Goal: Task Accomplishment & Management: Use online tool/utility

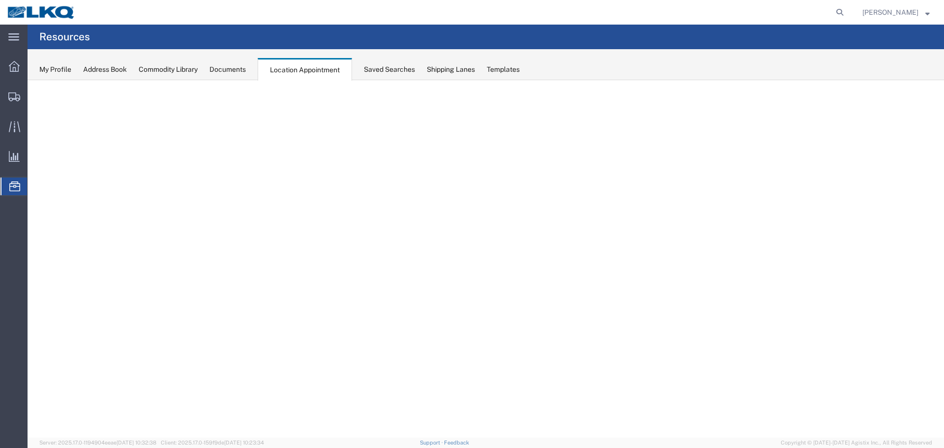
select select "27634"
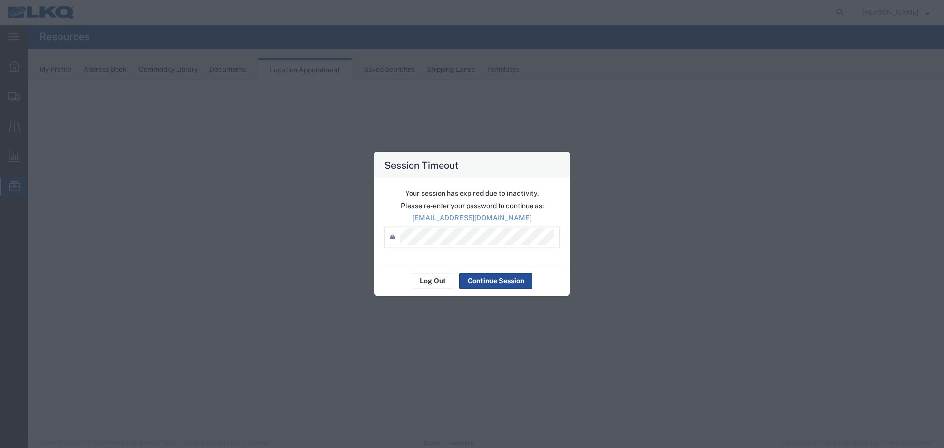
select select "27634"
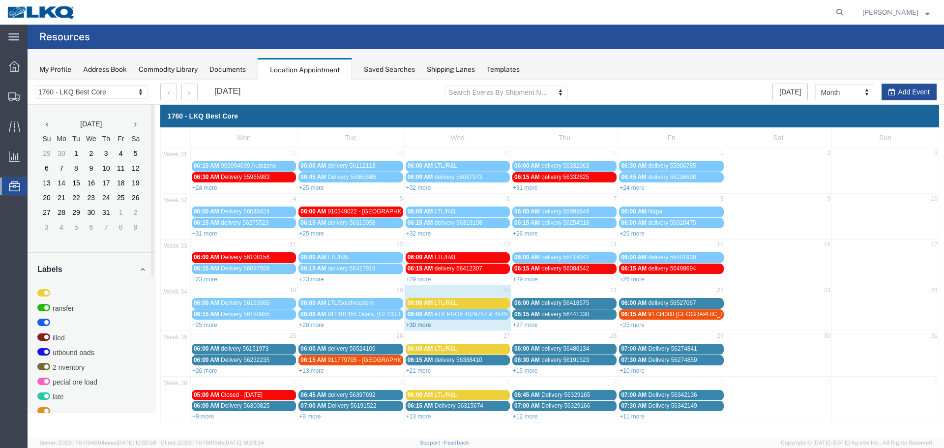
click at [412, 327] on link "+30 more" at bounding box center [418, 325] width 25 height 7
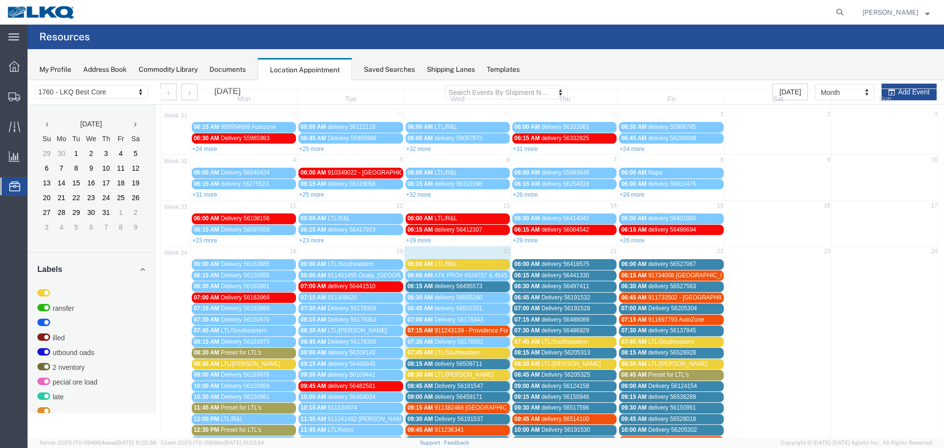
scroll to position [98, 0]
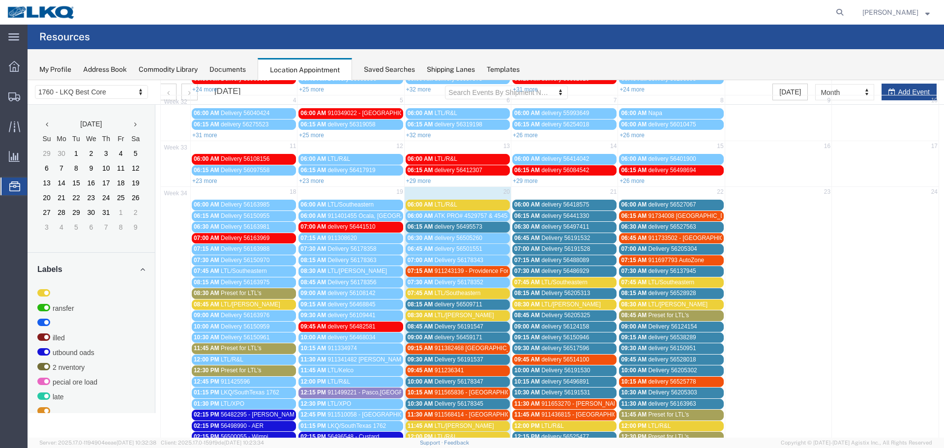
click at [461, 206] on div "06:00 AM LTL/R&L" at bounding box center [458, 204] width 100 height 7
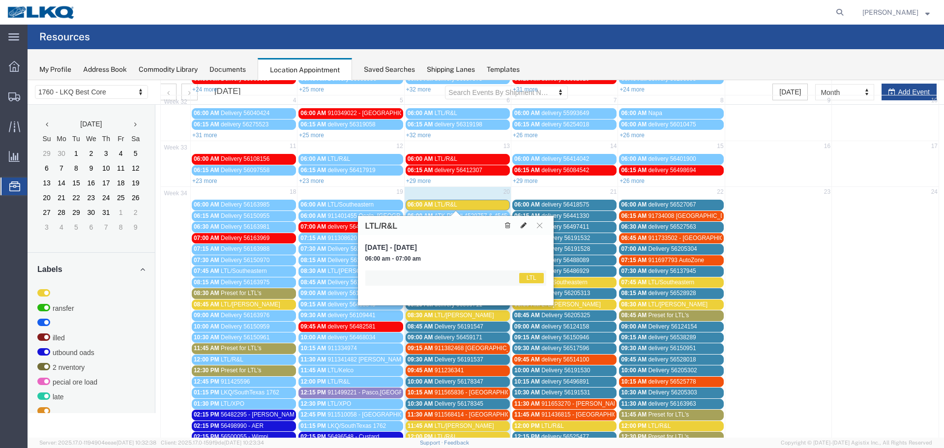
drag, startPoint x: 522, startPoint y: 223, endPoint x: 521, endPoint y: 216, distance: 7.0
click at [523, 224] on icon at bounding box center [524, 225] width 6 height 7
select select "25"
select select "1"
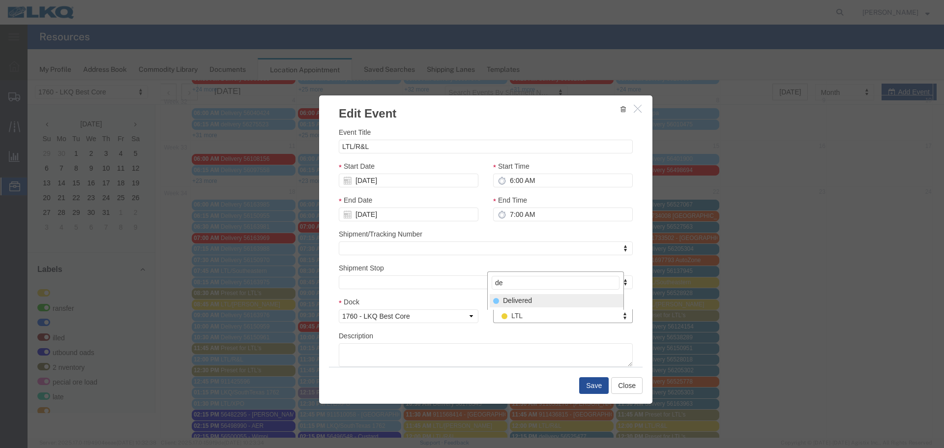
type input "de"
select select "40"
click at [586, 385] on button "Save" at bounding box center [593, 385] width 29 height 17
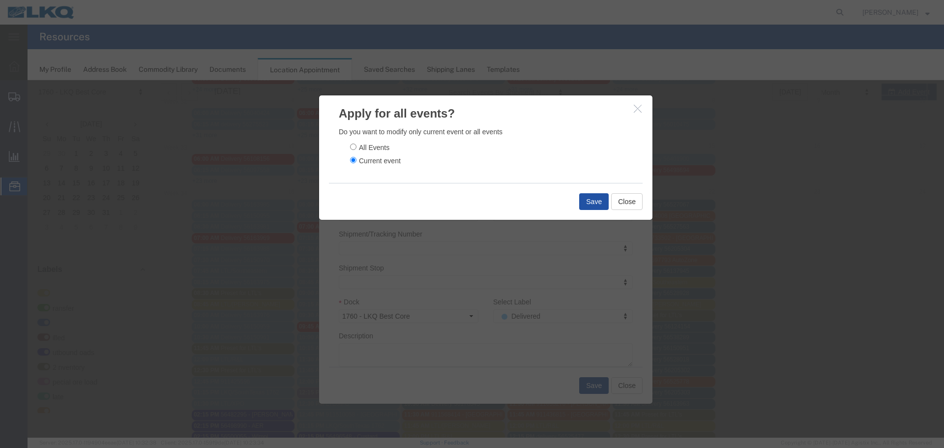
click at [589, 208] on button "Save" at bounding box center [593, 201] width 29 height 17
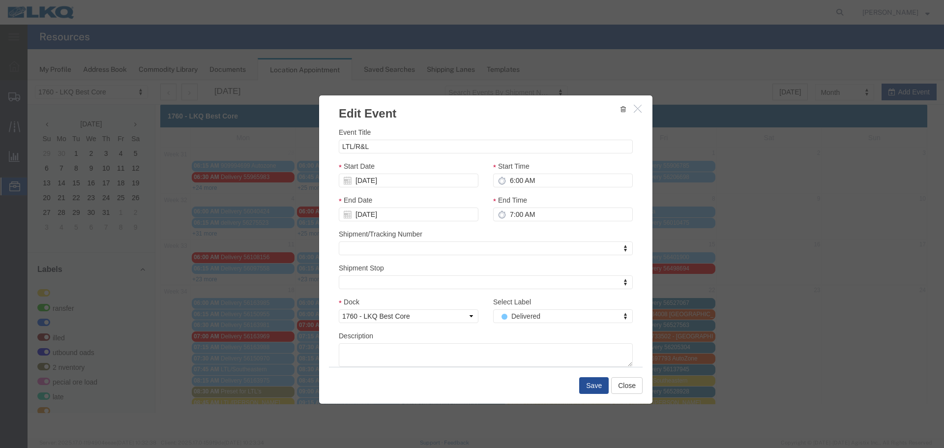
scroll to position [0, 0]
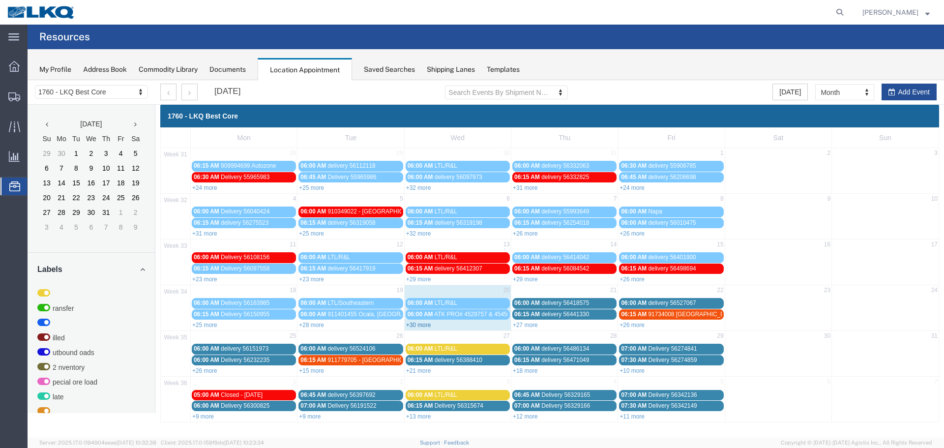
click at [424, 326] on link "+30 more" at bounding box center [418, 325] width 25 height 7
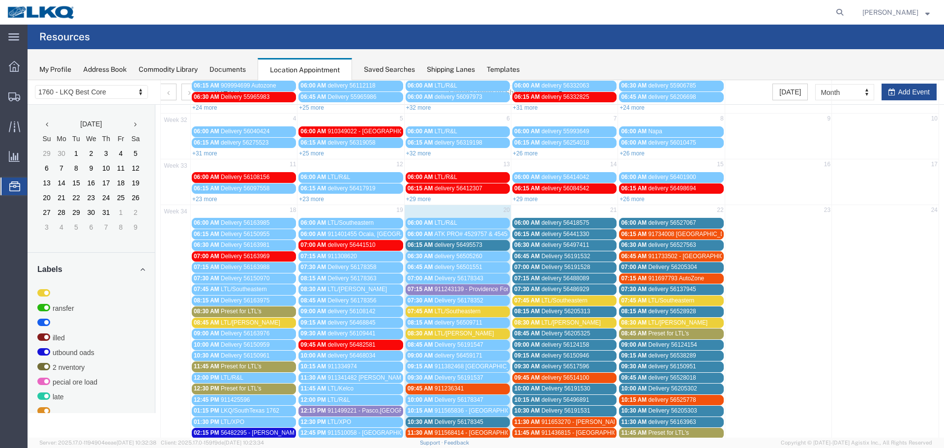
scroll to position [197, 0]
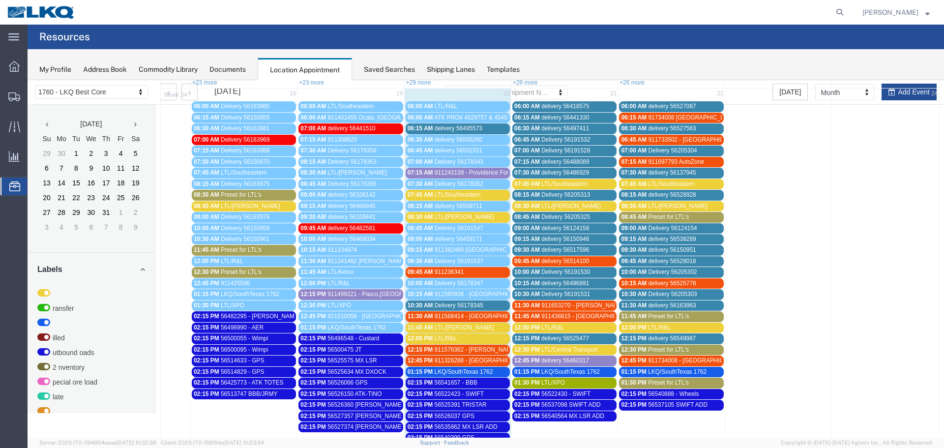
click at [466, 194] on span "LTL/Southeastern" at bounding box center [458, 194] width 46 height 7
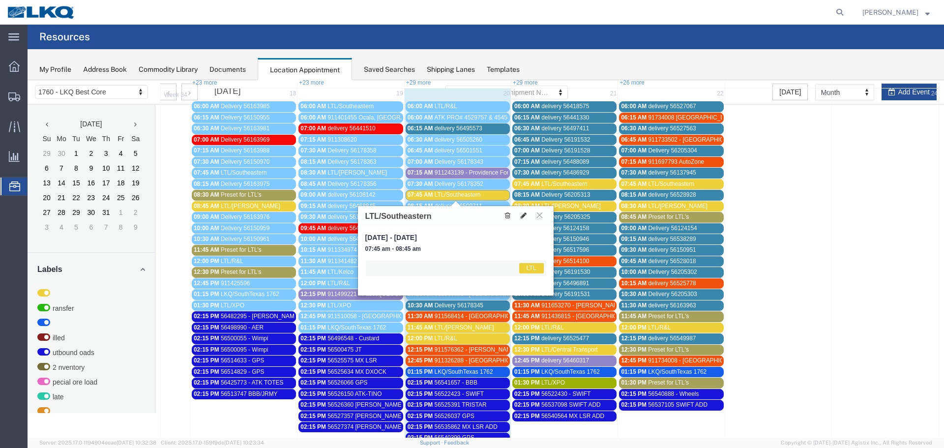
click at [522, 216] on icon at bounding box center [524, 215] width 6 height 7
select select "1"
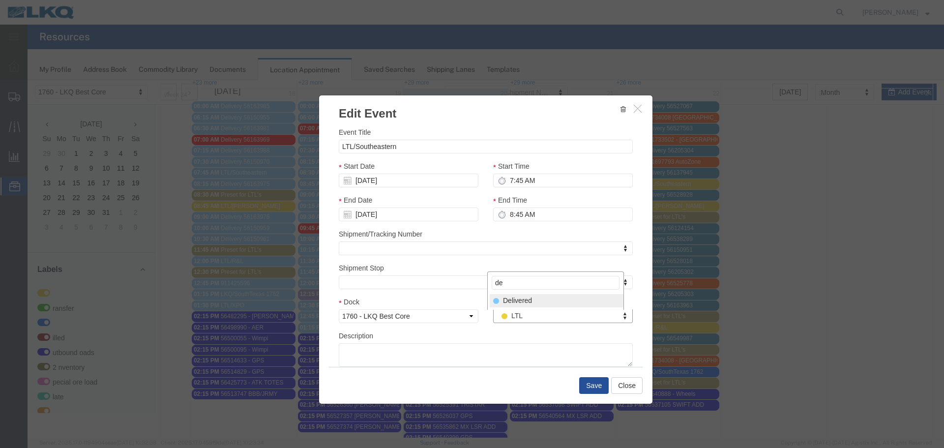
type input "de"
select select "40"
click at [597, 383] on button "Save" at bounding box center [593, 385] width 29 height 17
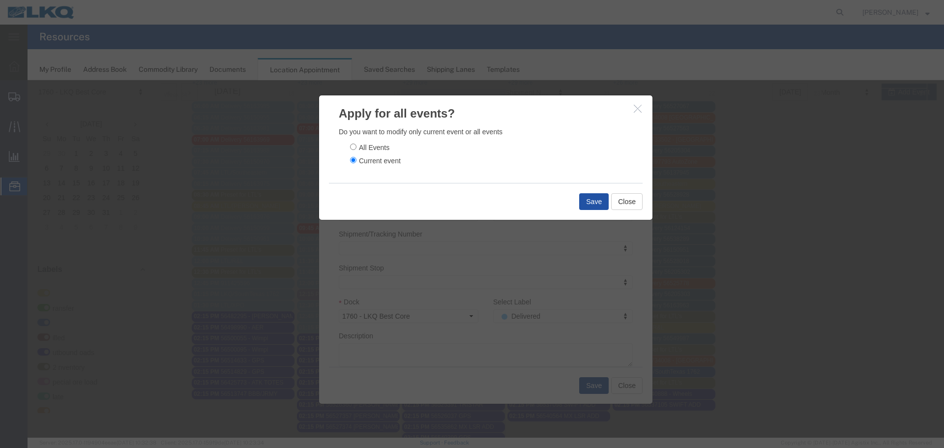
click at [590, 205] on button "Save" at bounding box center [593, 201] width 29 height 17
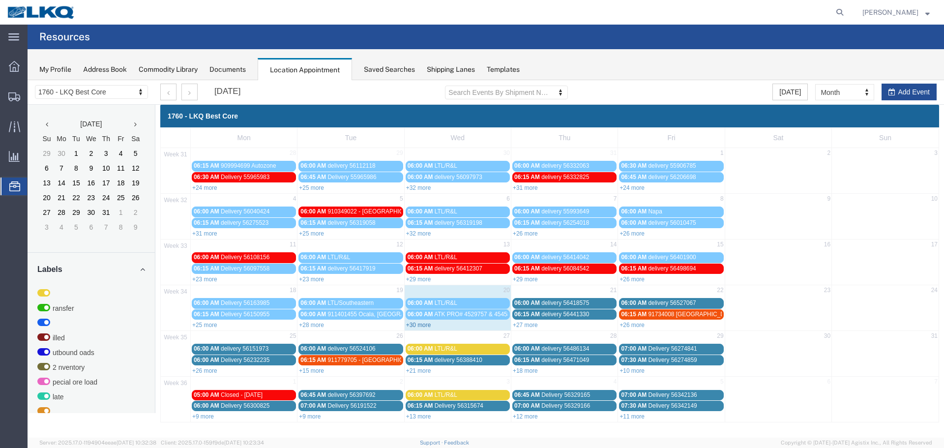
click at [415, 326] on link "+30 more" at bounding box center [418, 325] width 25 height 7
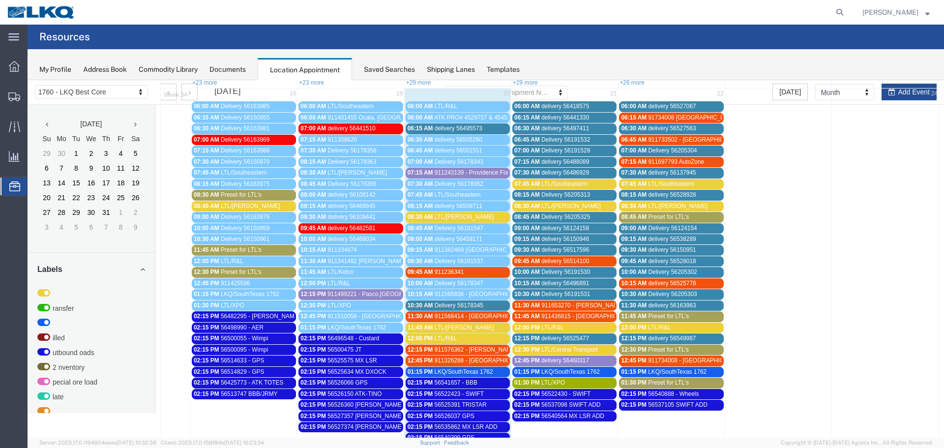
scroll to position [147, 0]
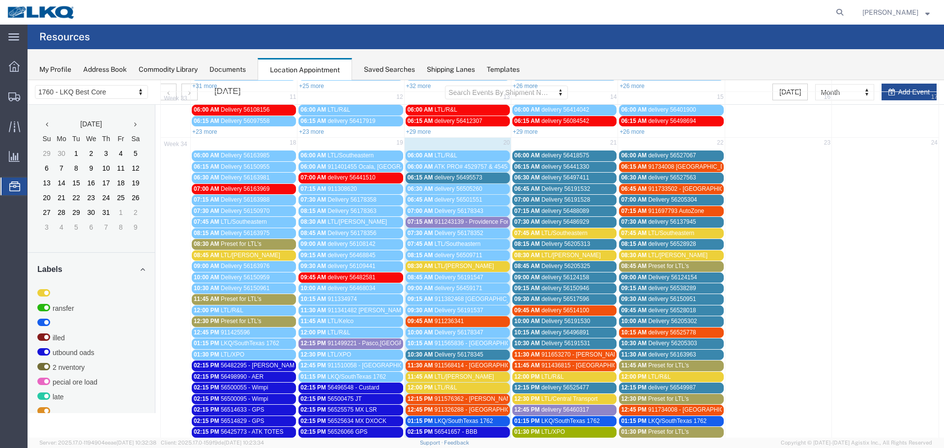
click at [468, 175] on span "delivery 56495573" at bounding box center [459, 177] width 48 height 7
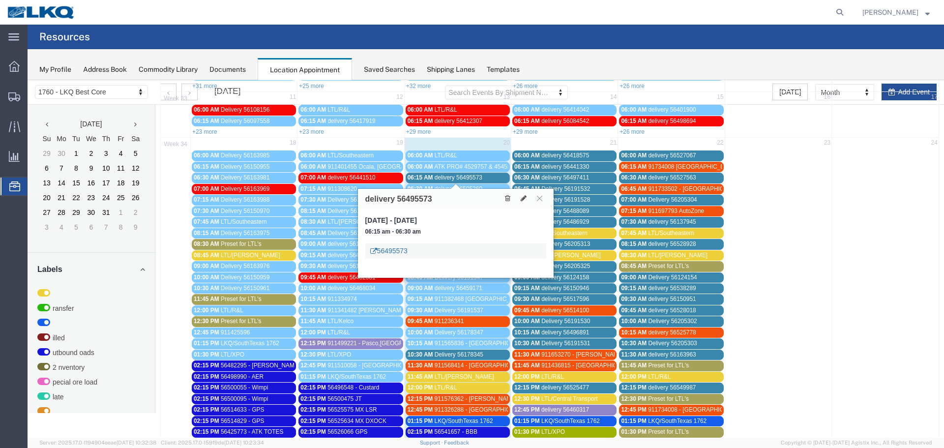
click at [398, 247] on link "56495573" at bounding box center [388, 251] width 37 height 10
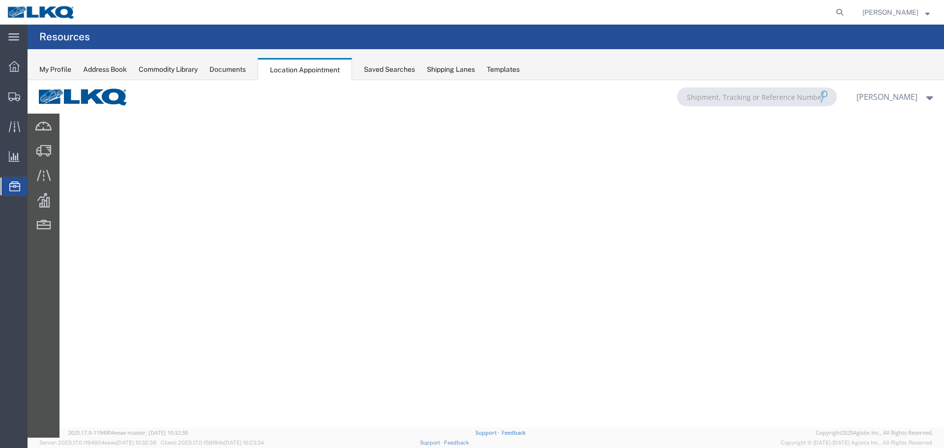
scroll to position [0, 0]
click at [226, 71] on div "Documents" at bounding box center [227, 69] width 36 height 10
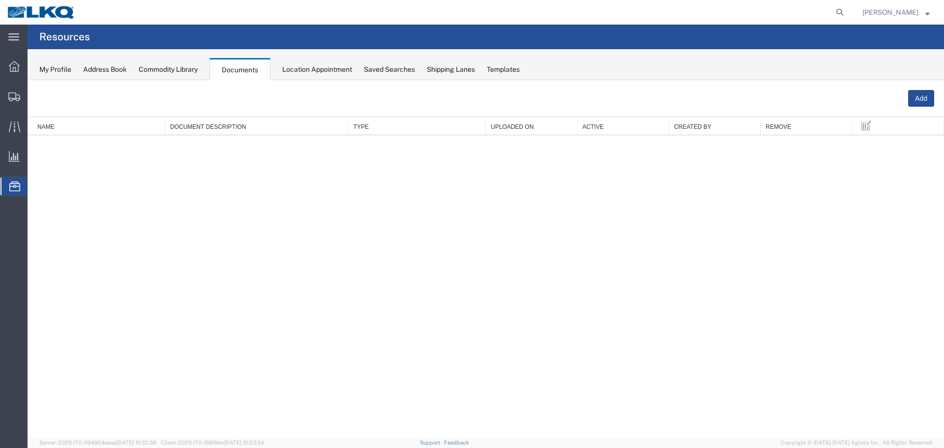
click at [315, 69] on div "Location Appointment" at bounding box center [317, 69] width 70 height 10
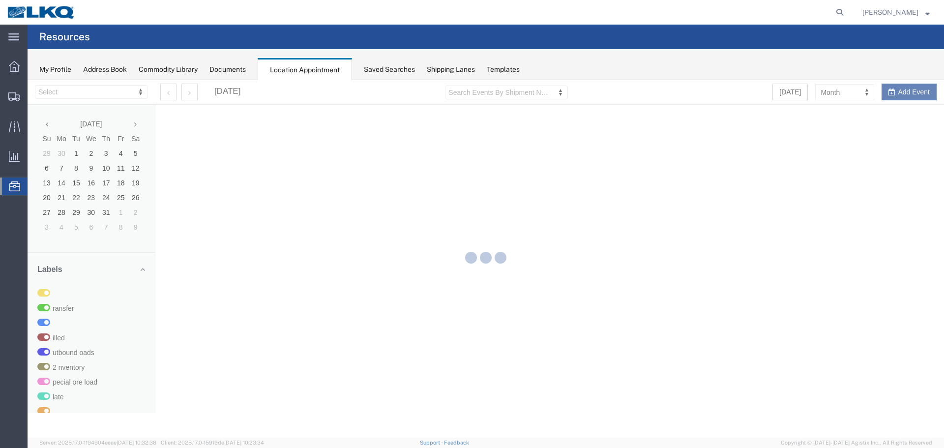
select select "27634"
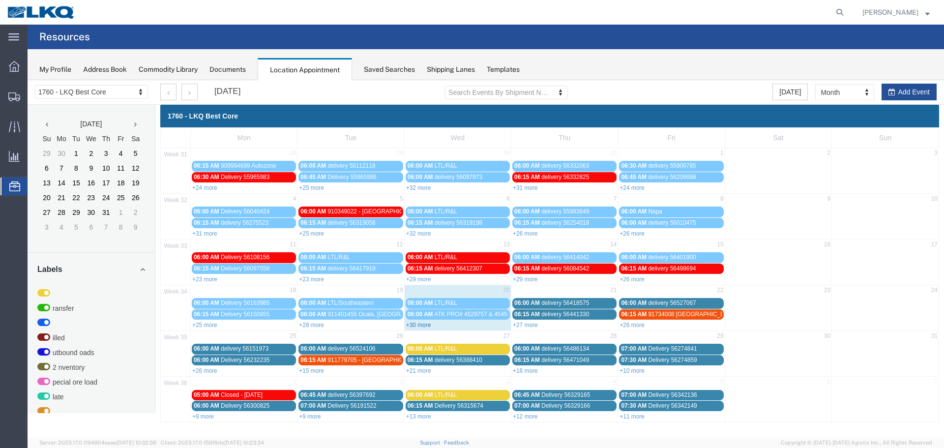
click at [416, 324] on link "+30 more" at bounding box center [418, 325] width 25 height 7
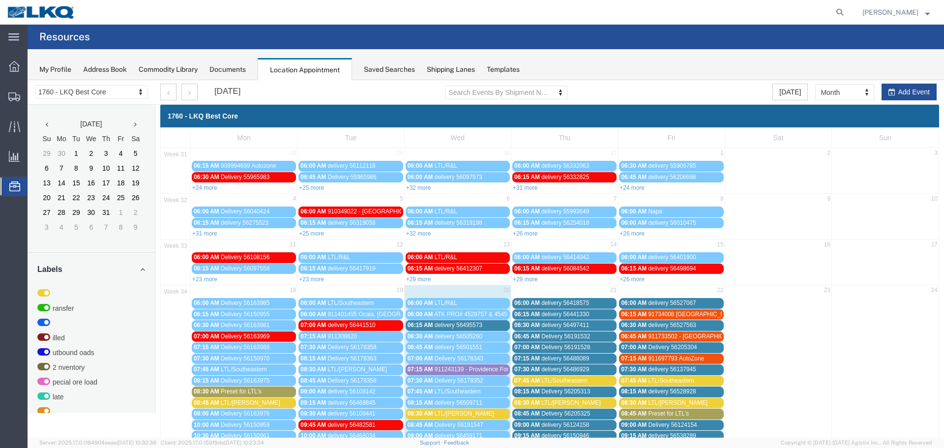
click at [461, 323] on span "delivery 56495573" at bounding box center [459, 325] width 48 height 7
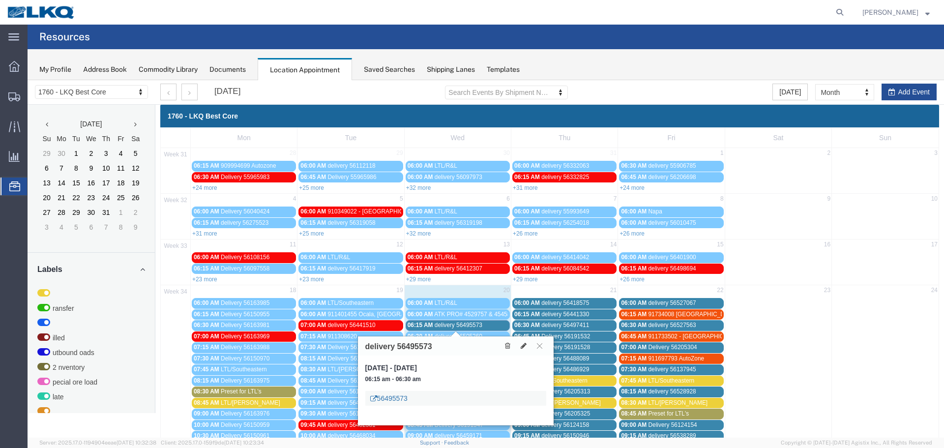
click at [399, 397] on link "56495573" at bounding box center [388, 398] width 37 height 10
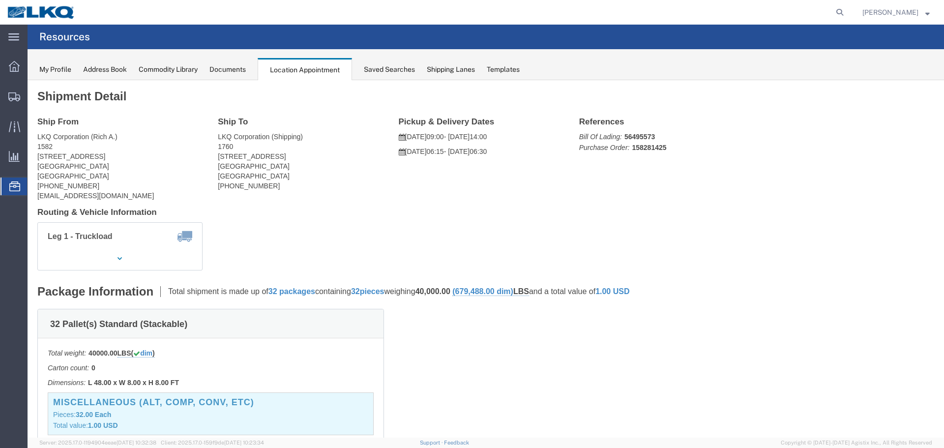
click at [0, 0] on span "Location Appointment" at bounding box center [0, 0] width 0 height 0
click at [383, 72] on div "Saved Searches" at bounding box center [389, 69] width 51 height 10
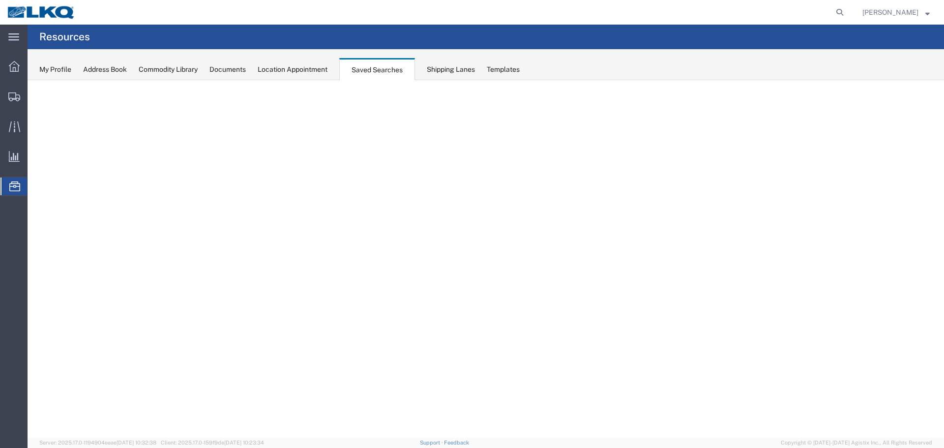
click at [317, 72] on div "Location Appointment" at bounding box center [293, 69] width 70 height 10
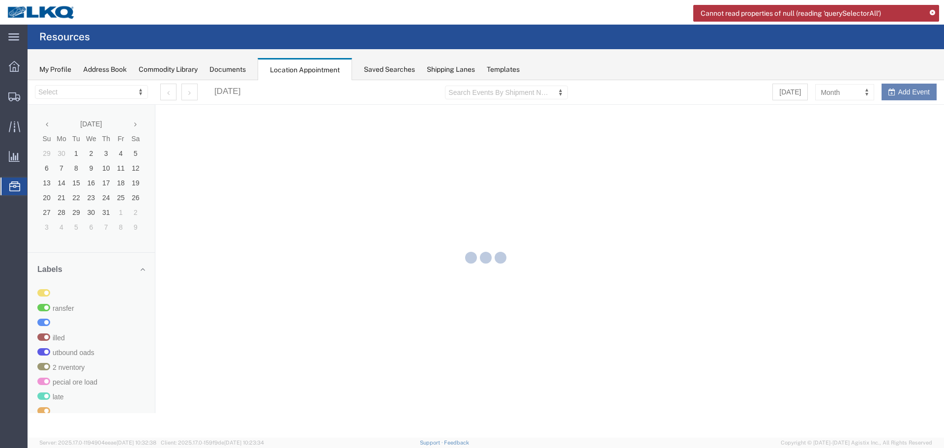
select select "27634"
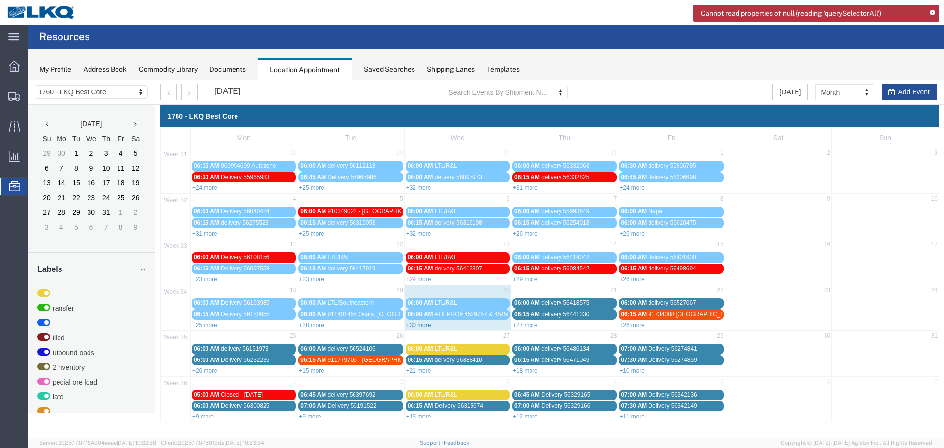
click at [421, 325] on link "+30 more" at bounding box center [418, 325] width 25 height 7
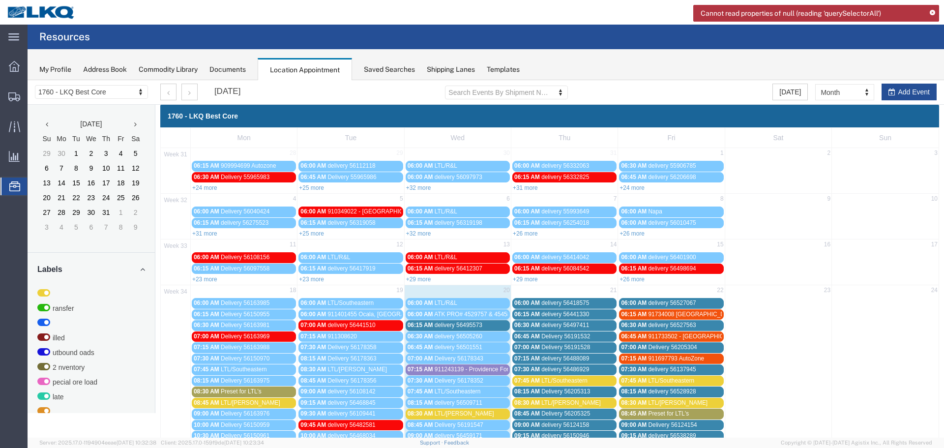
click at [492, 327] on div "06:15 AM delivery 56495573" at bounding box center [458, 325] width 100 height 7
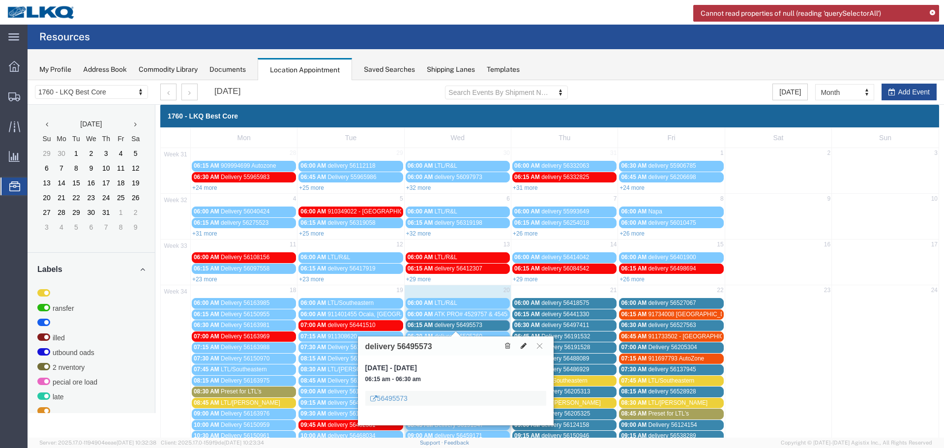
click at [526, 346] on icon at bounding box center [524, 345] width 6 height 7
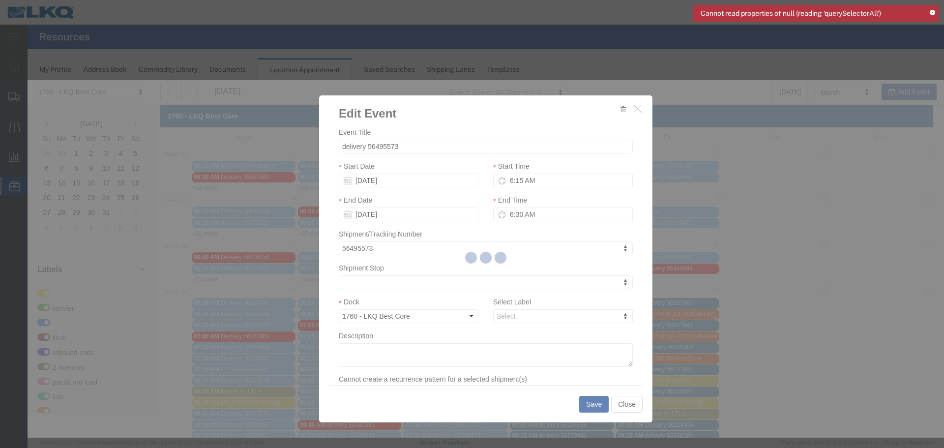
select select
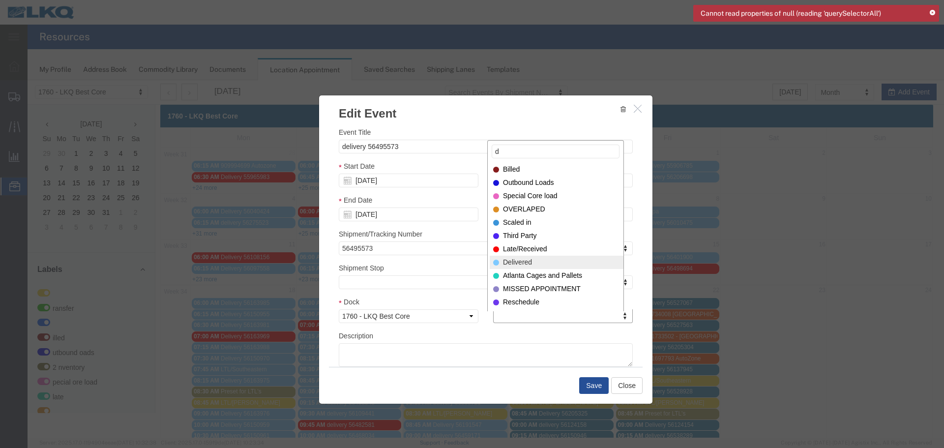
type input "d"
select select "40"
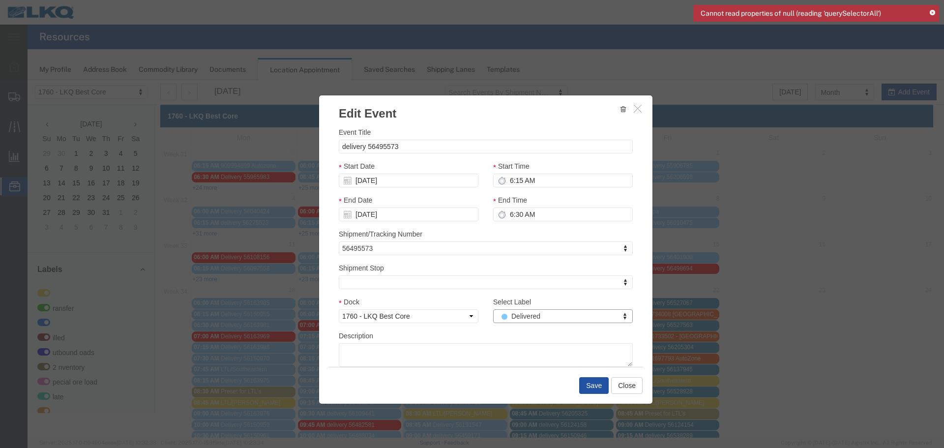
click at [583, 384] on button "Save" at bounding box center [593, 385] width 29 height 17
